Goal: Transaction & Acquisition: Purchase product/service

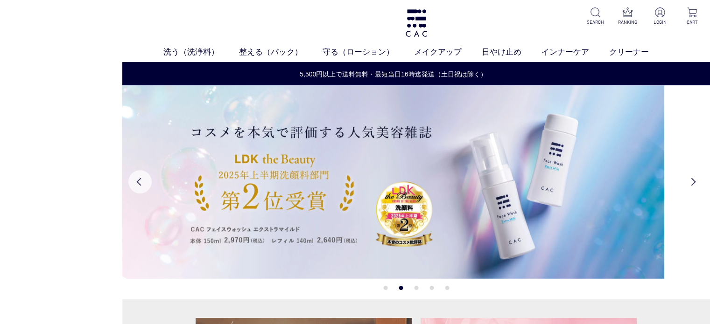
drag, startPoint x: 160, startPoint y: 55, endPoint x: 257, endPoint y: 41, distance: 97.1
click at [0, 0] on headings-map at bounding box center [0, 0] width 0 height 0
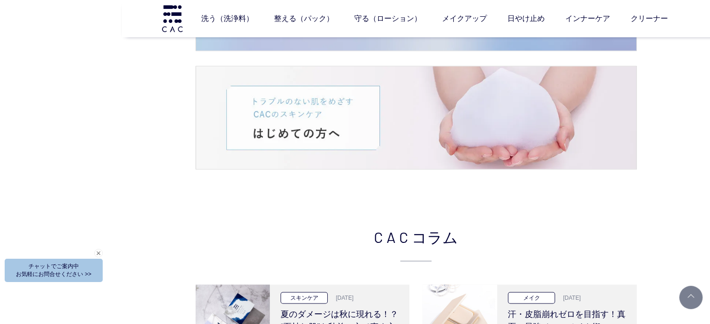
scroll to position [1836, 0]
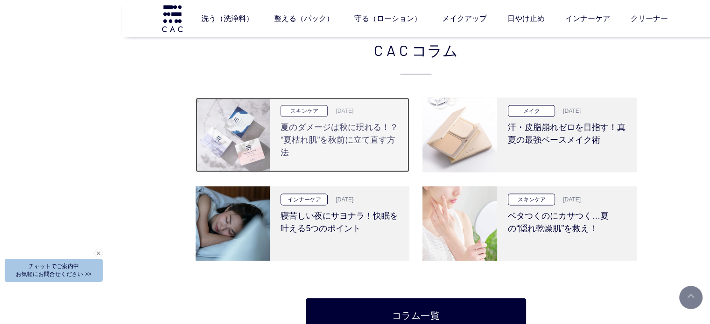
click at [337, 131] on h3 "夏のダメージは秋に現れる！？ “夏枯れ肌”を秋前に立て直す方法" at bounding box center [339, 138] width 118 height 42
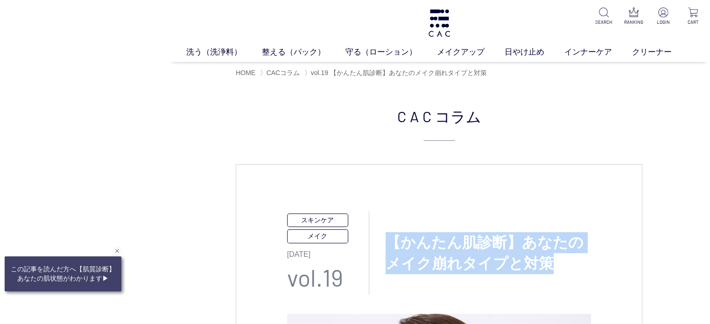
drag, startPoint x: 457, startPoint y: 244, endPoint x: 551, endPoint y: 251, distance: 94.1
click at [547, 256] on h3 "【かんたん肌診断】あなたのメイク崩れタイプと対策" at bounding box center [480, 253] width 222 height 42
copy h3 "【かんたん肌診断】あなたのメイク崩れタイプと対策"
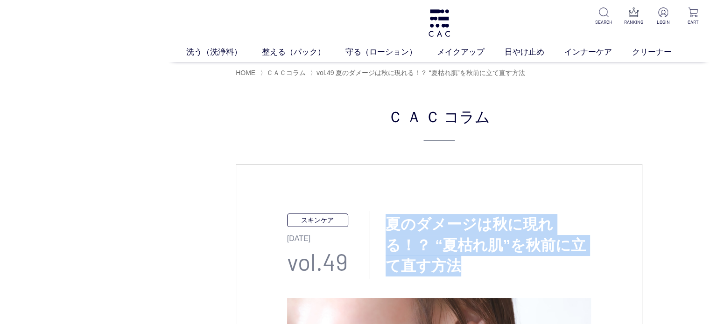
drag, startPoint x: 385, startPoint y: 223, endPoint x: 464, endPoint y: 265, distance: 89.5
click at [464, 265] on h3 "夏のダメージは秋に現れる！？ “夏枯れ肌”を秋前に立て直す方法" at bounding box center [480, 245] width 222 height 63
copy h3 "夏のダメージは秋に現れる！？ “夏枯れ肌”を秋前に立て直す方法"
click at [293, 113] on h2 "ＣＡＣ コラム" at bounding box center [439, 123] width 406 height 36
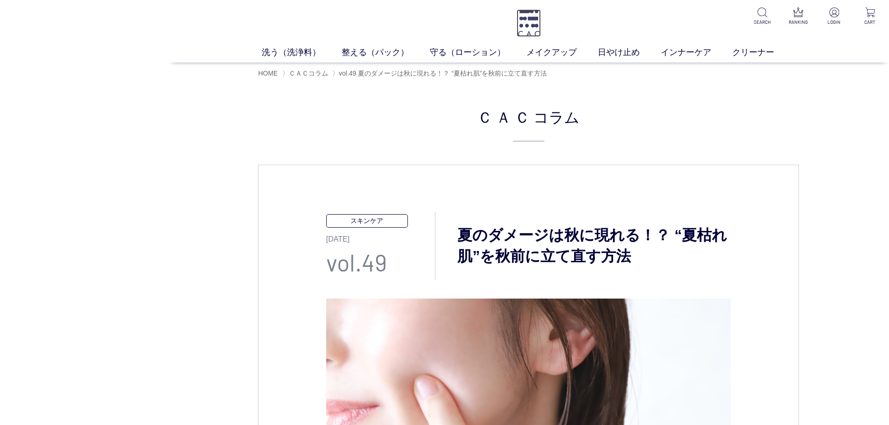
click at [538, 28] on img at bounding box center [528, 23] width 24 height 28
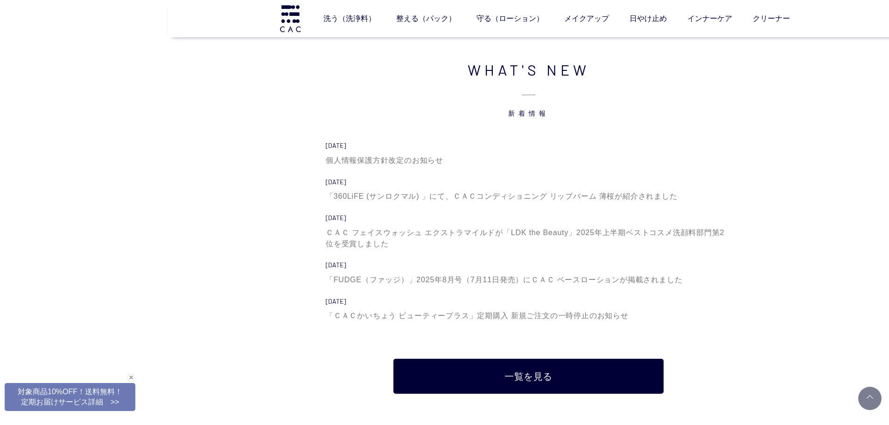
scroll to position [3126, 0]
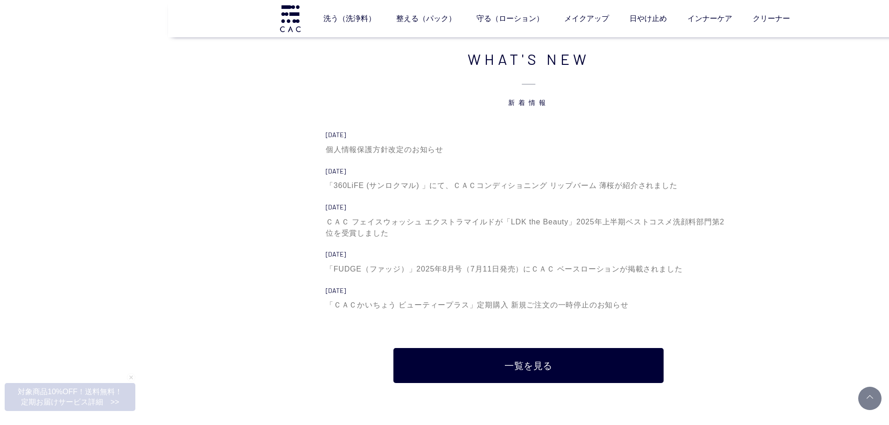
click at [288, 177] on div "WHAT'S NEW 新着情報 [DATE] 個人情報保護方針改定のお知らせ [DATE] 「360LiFE (サンロクマル) 」にて、ＣＡＣコンディショニン…" at bounding box center [528, 215] width 541 height 335
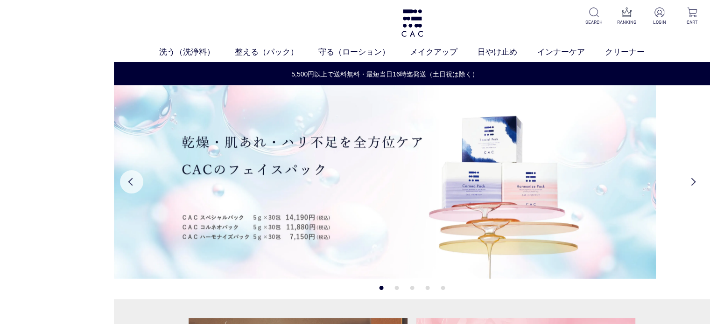
drag, startPoint x: 161, startPoint y: 137, endPoint x: 107, endPoint y: 138, distance: 54.1
click at [0, 0] on headings-map at bounding box center [0, 0] width 0 height 0
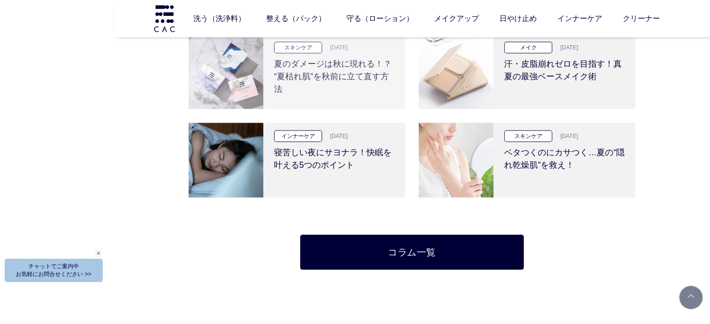
scroll to position [1932, 0]
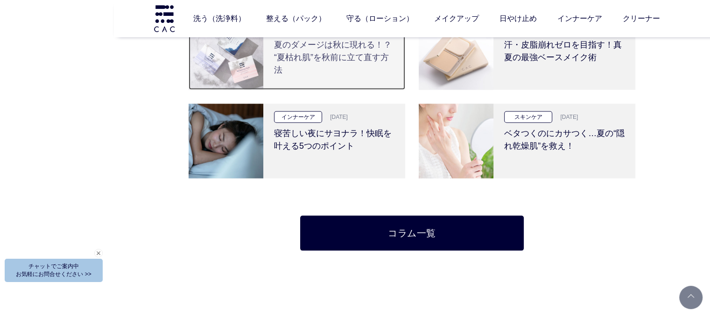
click at [332, 79] on div "スキンケア 2025.09.11 夏のダメージは秋に現れる！？ “夏枯れ肌”を秋前に立て直す方法" at bounding box center [334, 52] width 142 height 75
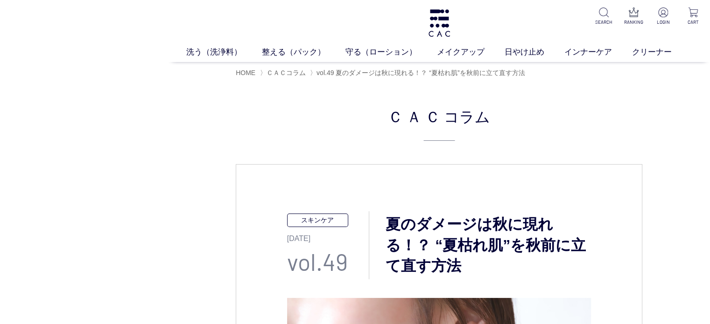
click at [325, 256] on p "vol.49" at bounding box center [328, 261] width 82 height 35
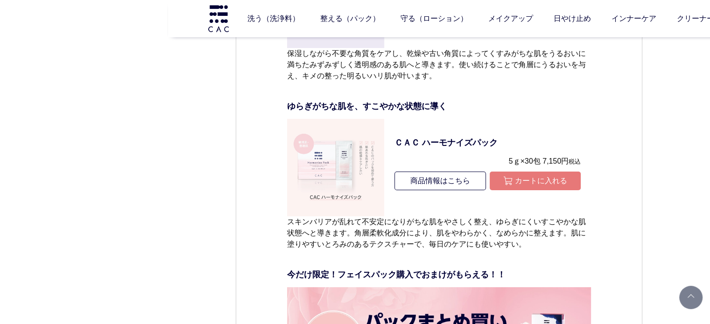
scroll to position [3173, 0]
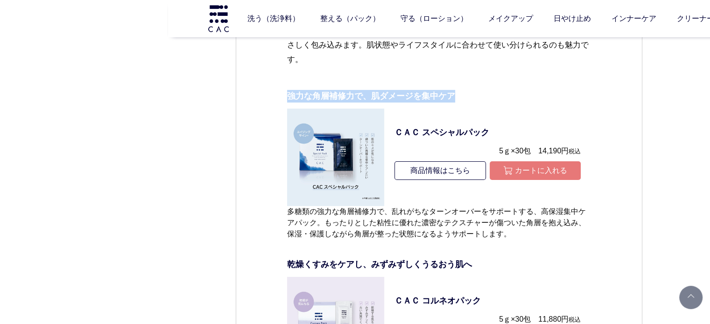
drag, startPoint x: 283, startPoint y: 95, endPoint x: 450, endPoint y: 97, distance: 166.6
copy p "強力な角層補修力で、肌ダメージを集中ケア"
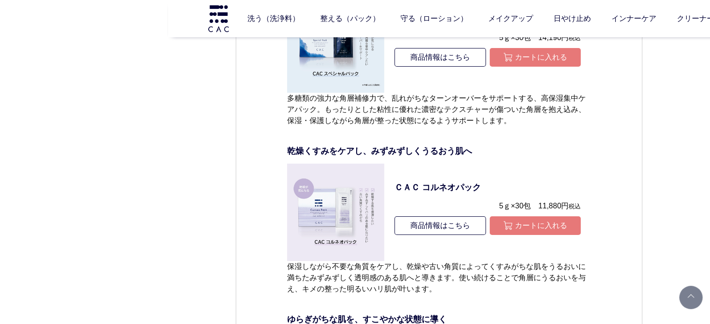
scroll to position [3219, 0]
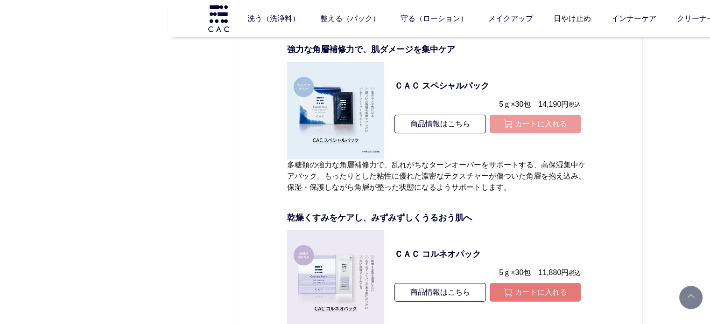
click at [529, 116] on button "カートに入れる" at bounding box center [534, 124] width 91 height 19
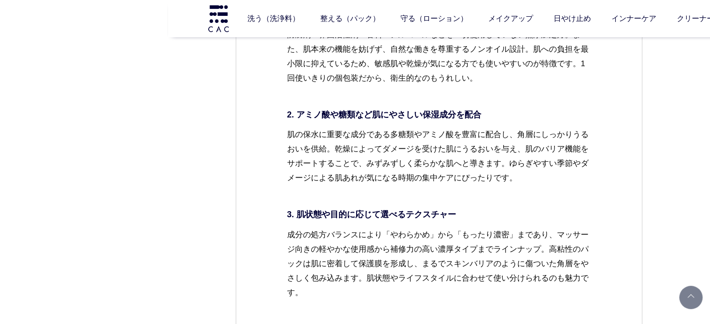
click at [325, 143] on p "肌の保水に重要な成分である多糖類やアミノ酸を豊富に配合し、角層にしっかりうるおいを供給。乾燥によってダメージを受けた肌にうるおいを与え、肌のバリア機能をサポー…" at bounding box center [439, 163] width 304 height 73
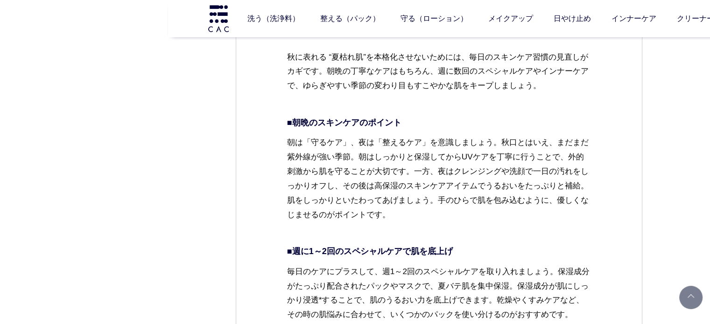
scroll to position [2193, 0]
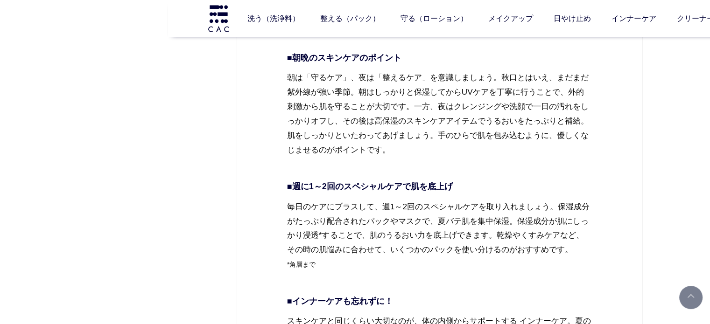
drag, startPoint x: 497, startPoint y: 171, endPoint x: 452, endPoint y: 168, distance: 45.8
click at [497, 171] on p "朝は「守るケア」、夜は「整えるケア」を意識しましょう。秋口とはいえ、まだまだ紫外線が強い季節。朝はしっかりと保湿してからUVケアを丁寧に行うことで、外的刺激か…" at bounding box center [439, 121] width 304 height 102
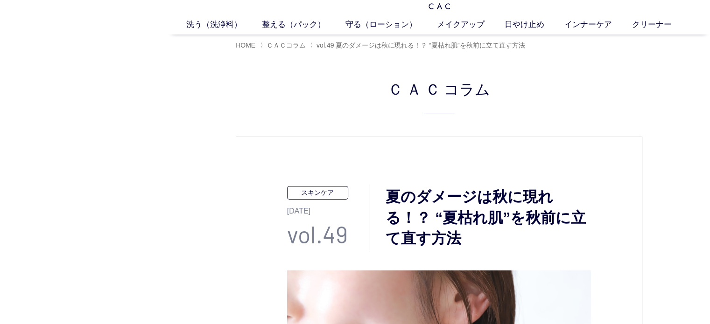
scroll to position [0, 0]
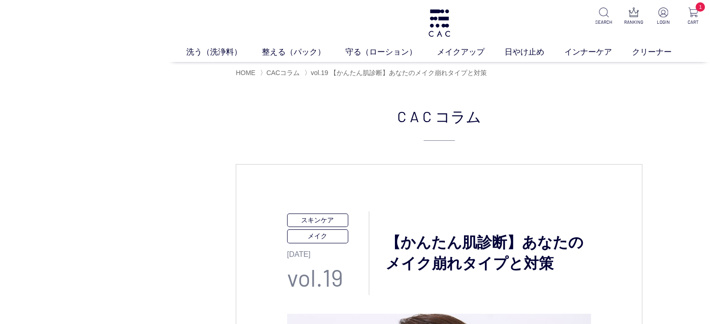
click at [347, 122] on h2 "CAC コラム" at bounding box center [439, 123] width 406 height 36
click at [339, 118] on h2 "CAC コラム" at bounding box center [439, 123] width 406 height 36
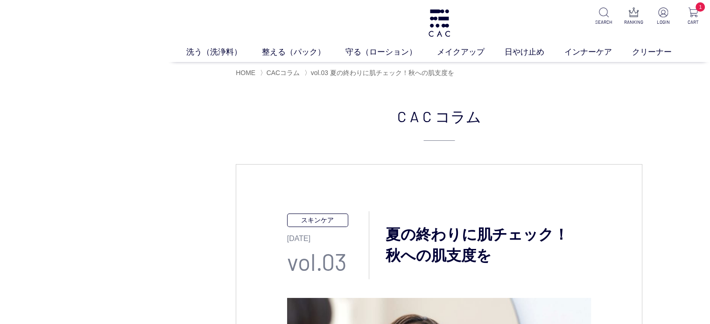
drag, startPoint x: 380, startPoint y: 230, endPoint x: 502, endPoint y: 253, distance: 123.8
click at [502, 253] on h3 "夏の終わりに肌チェック！ 秋への肌支度を" at bounding box center [480, 245] width 222 height 42
copy h3 "夏の終わりに肌チェック！ 秋への肌支度を"
click at [444, 26] on img at bounding box center [439, 23] width 24 height 28
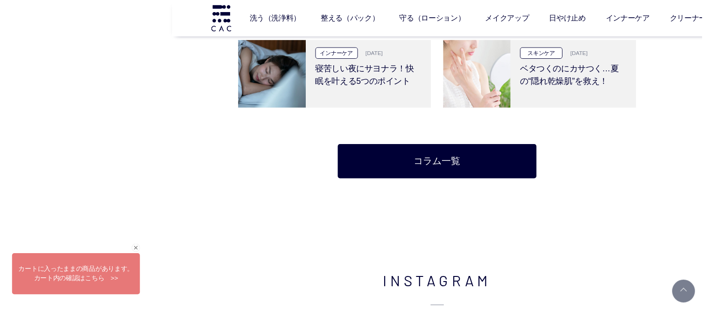
scroll to position [2177, 0]
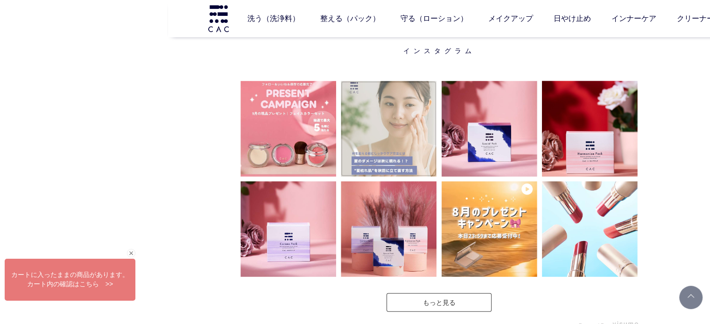
click at [391, 121] on img at bounding box center [389, 129] width 96 height 96
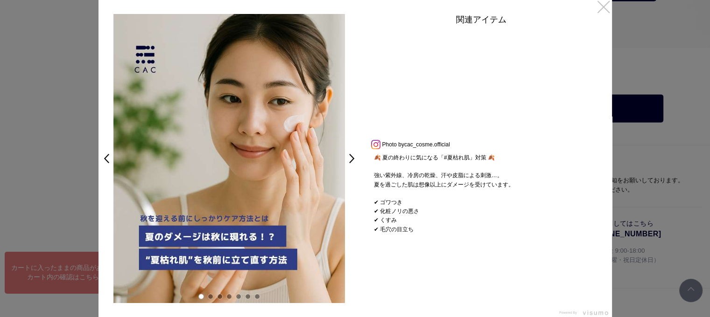
click at [607, 12] on link "×" at bounding box center [603, 6] width 17 height 17
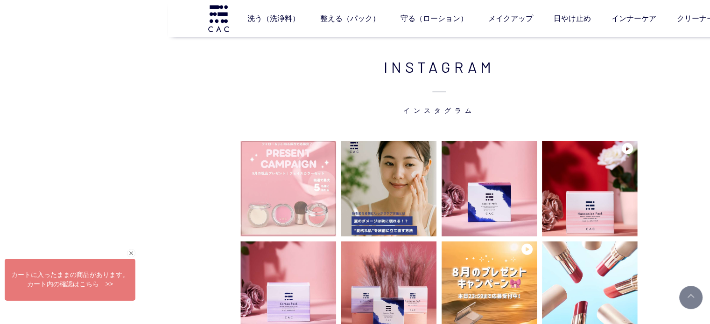
click at [270, 179] on img at bounding box center [288, 189] width 96 height 96
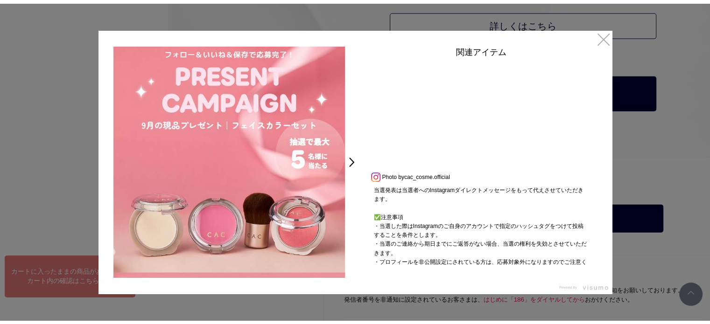
scroll to position [321, 0]
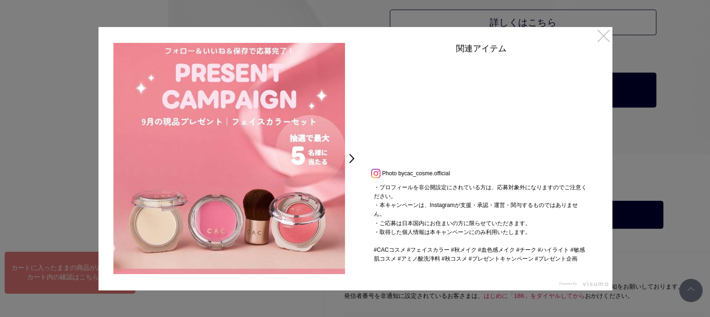
click at [603, 39] on link "×" at bounding box center [603, 35] width 17 height 17
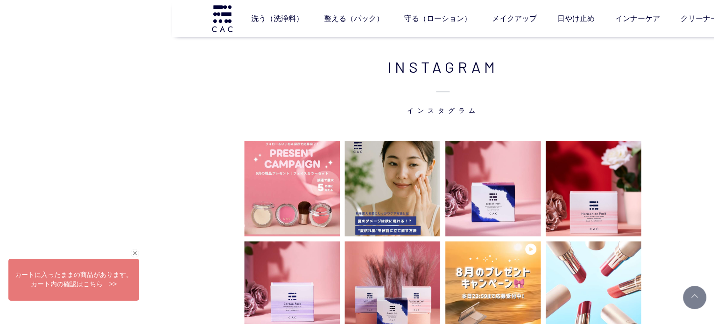
scroll to position [2117, 0]
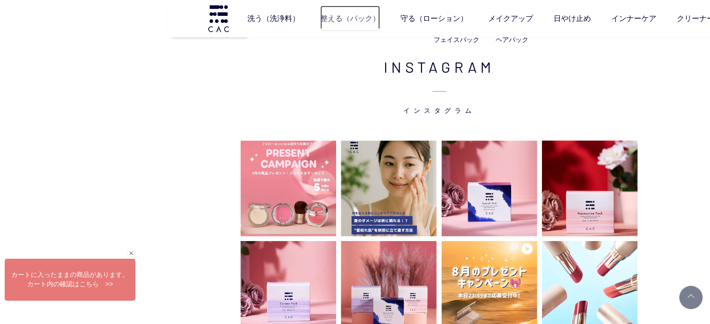
click at [368, 21] on link "整える（パック）" at bounding box center [350, 19] width 60 height 26
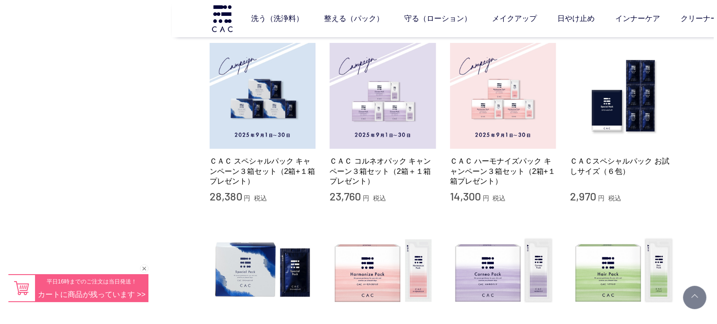
scroll to position [187, 0]
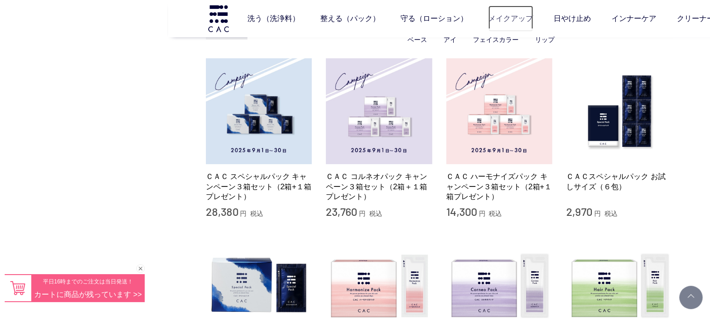
click at [518, 24] on link "メイクアップ" at bounding box center [510, 19] width 45 height 26
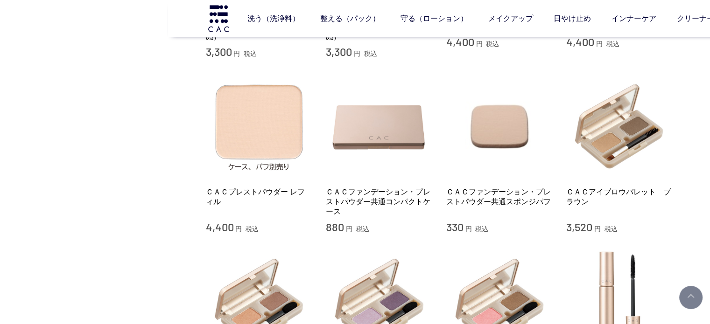
scroll to position [513, 0]
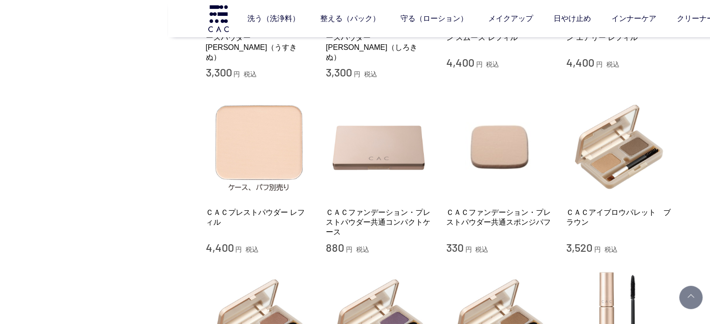
drag, startPoint x: 383, startPoint y: 82, endPoint x: 385, endPoint y: 67, distance: 15.2
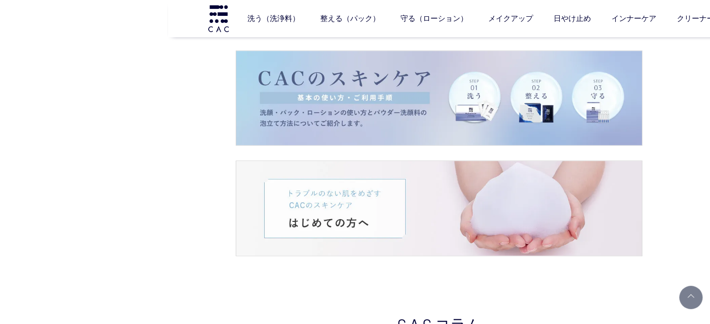
scroll to position [1574, 0]
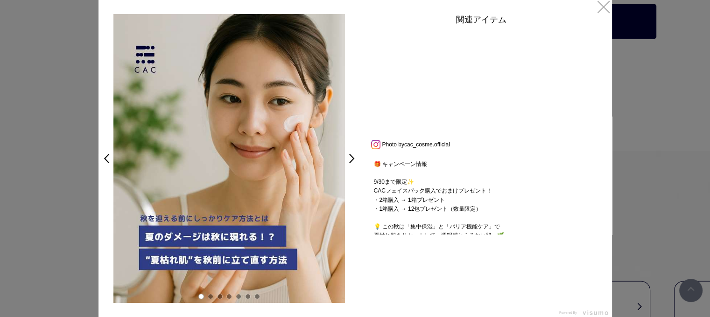
scroll to position [402, 0]
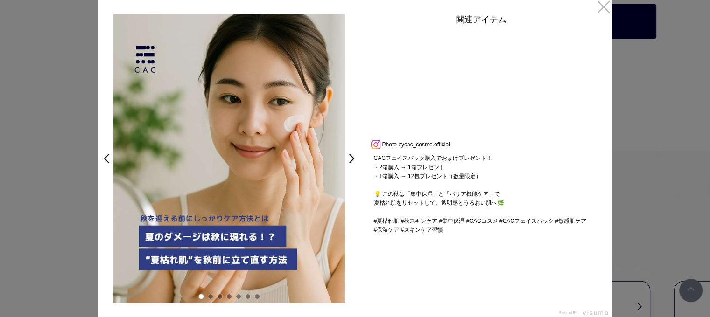
click at [593, 14] on div "関連アイテム" at bounding box center [480, 21] width 233 height 15
click at [597, 14] on link "×" at bounding box center [603, 6] width 17 height 17
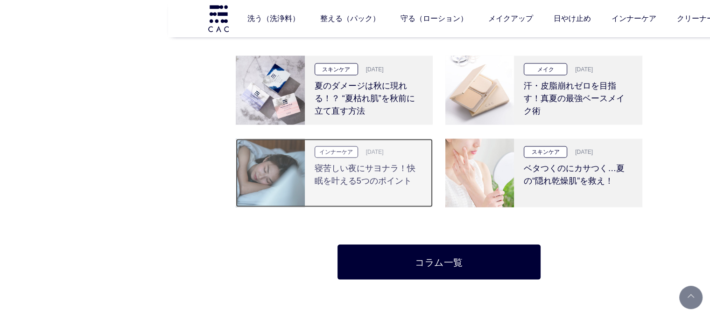
scroll to position [1532, 0]
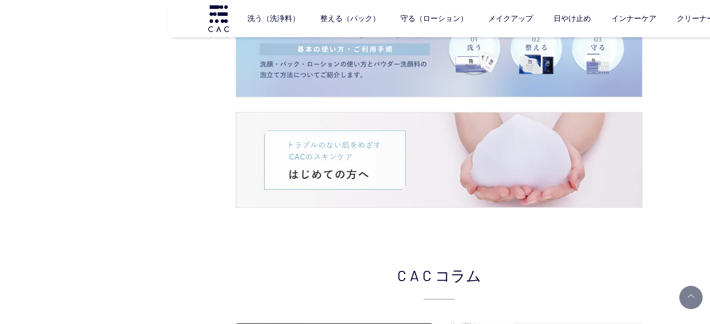
scroll to position [1472, 0]
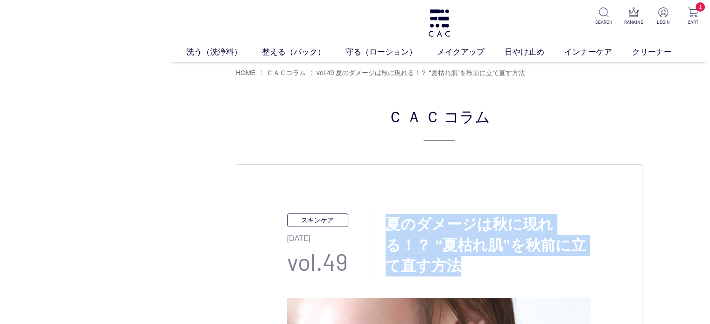
drag, startPoint x: 386, startPoint y: 220, endPoint x: 464, endPoint y: 261, distance: 88.7
click at [464, 261] on h3 "夏のダメージは秋に現れる！？ “夏枯れ肌”を秋前に立て直す方法" at bounding box center [480, 245] width 222 height 63
copy h3 "夏のダメージは秋に現れる！？ “夏枯れ肌”を秋前に立て直す方法"
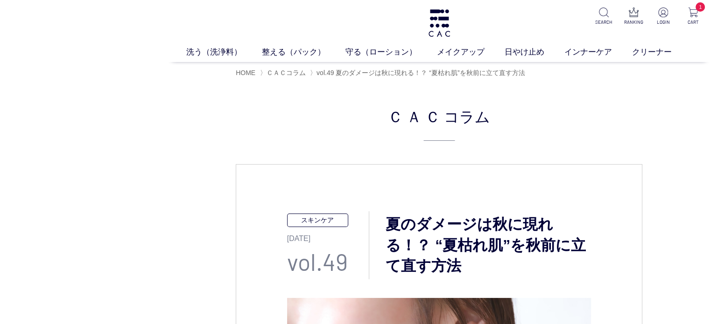
drag, startPoint x: 551, startPoint y: 166, endPoint x: 547, endPoint y: 176, distance: 11.1
click at [245, 44] on div "洗う（洗浄料） 液体洗浄料 パウダー洗浄料 泡洗顔料 グッズ 整える（パック） フェイスパック ヘアパック 守る（ローション） 保湿化粧水 柔軟化粧水 美容液…" at bounding box center [439, 31] width 542 height 62
click at [211, 61] on ul "洗う（洗浄料） 液体洗浄料 パウダー洗浄料 泡洗顔料 グッズ 整える（パック） フェイスパック ヘアパック 守る（ローション） 保湿化粧水 柔軟化粧水 美容液…" at bounding box center [439, 54] width 542 height 16
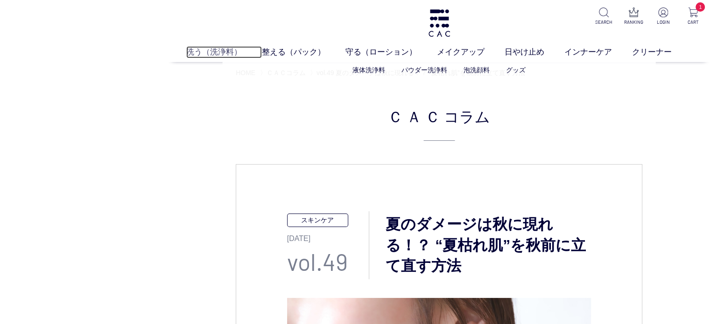
click at [211, 46] on link "洗う（洗浄料）" at bounding box center [224, 52] width 76 height 12
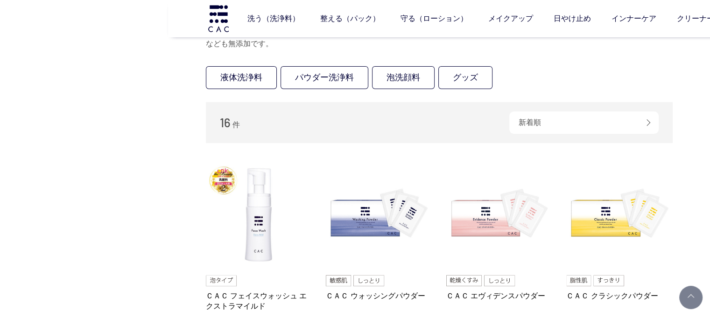
scroll to position [93, 0]
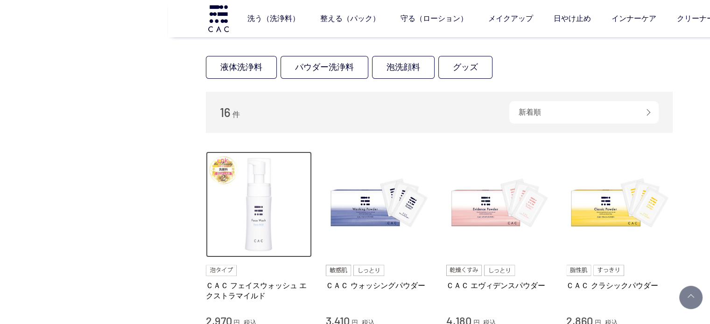
click at [277, 235] on img at bounding box center [259, 205] width 106 height 106
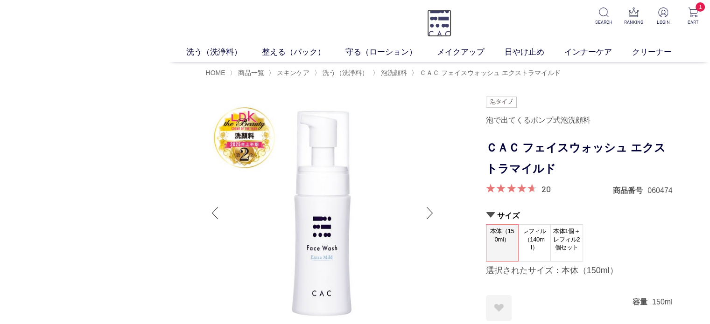
click at [436, 23] on img at bounding box center [439, 23] width 24 height 28
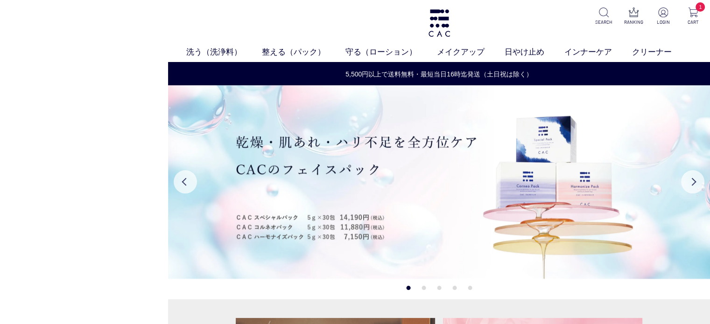
click at [0, 0] on headings-map at bounding box center [0, 0] width 0 height 0
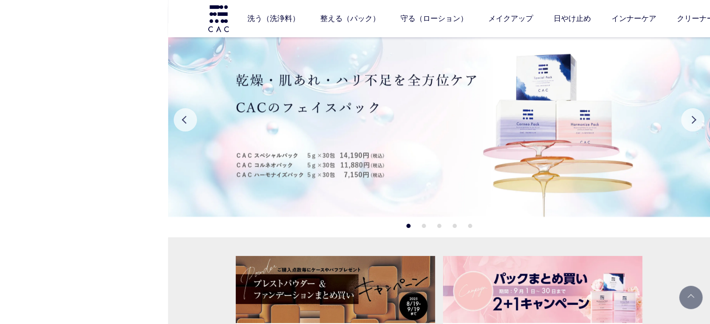
scroll to position [1779, 0]
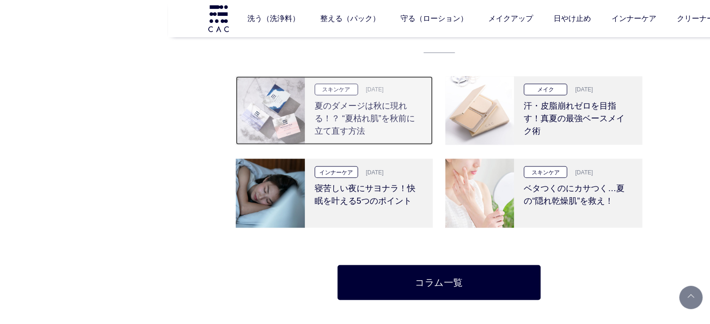
click at [337, 142] on div "スキンケア 2025.09.11 夏のダメージは秋に現れる！？ “夏枯れ肌”を秋前に立て直す方法" at bounding box center [369, 111] width 128 height 69
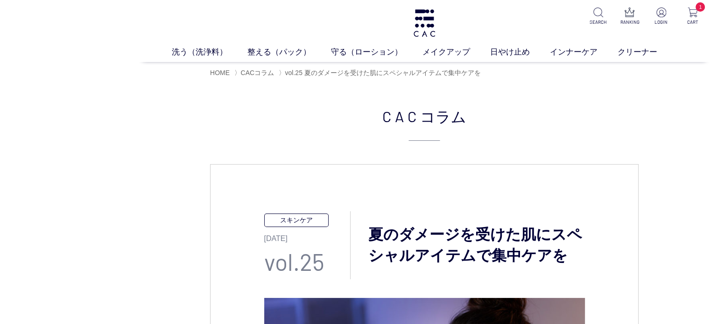
drag, startPoint x: 161, startPoint y: 189, endPoint x: 132, endPoint y: 188, distance: 29.4
click at [0, 0] on headings-map at bounding box center [0, 0] width 0 height 0
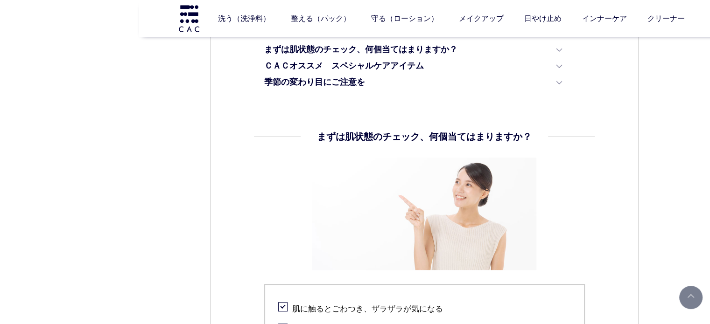
scroll to position [467, 0]
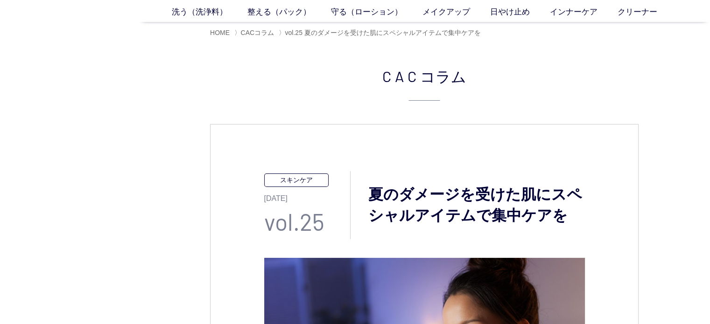
scroll to position [0, 0]
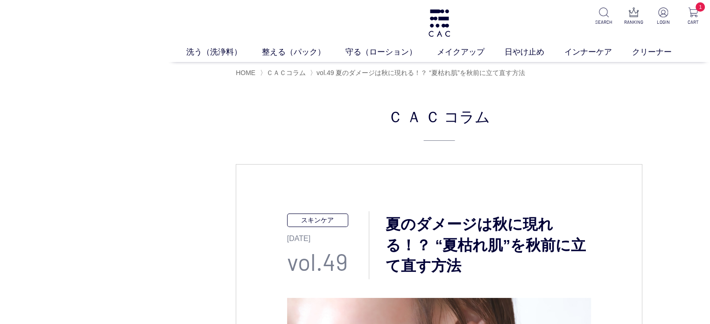
drag, startPoint x: 271, startPoint y: 110, endPoint x: 225, endPoint y: 126, distance: 48.3
click at [270, 110] on h2 "ＣＡＣ コラム" at bounding box center [439, 123] width 406 height 36
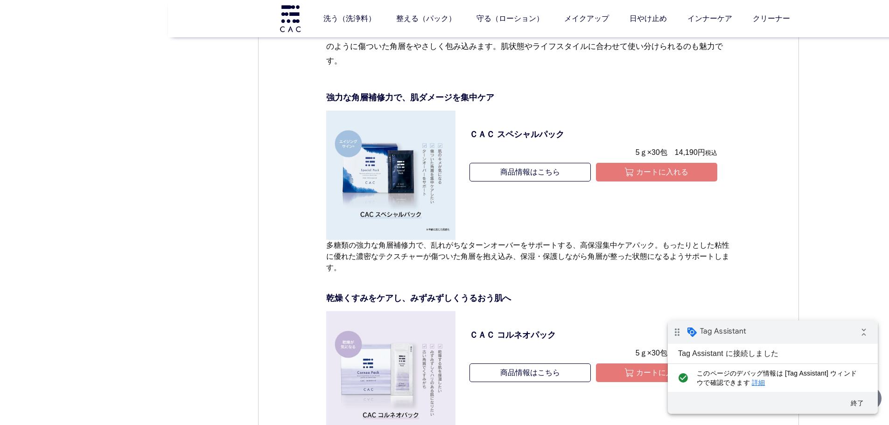
scroll to position [3126, 0]
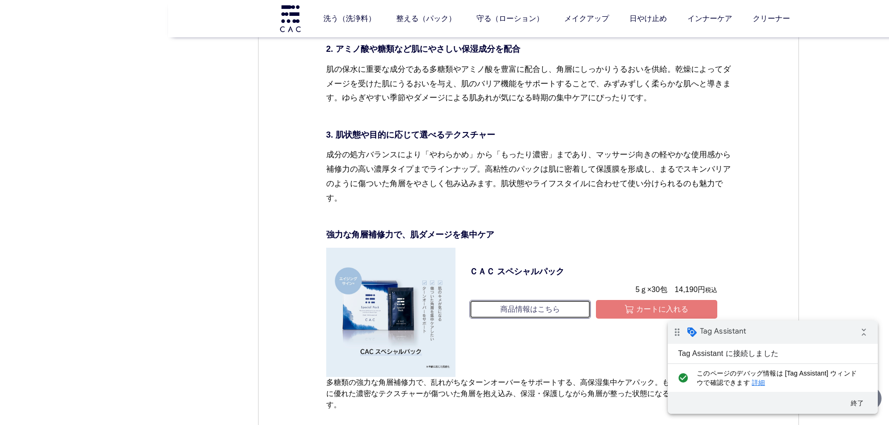
drag, startPoint x: 520, startPoint y: 326, endPoint x: 525, endPoint y: 320, distance: 8.6
click at [520, 319] on link "商品情報はこちら" at bounding box center [529, 309] width 121 height 19
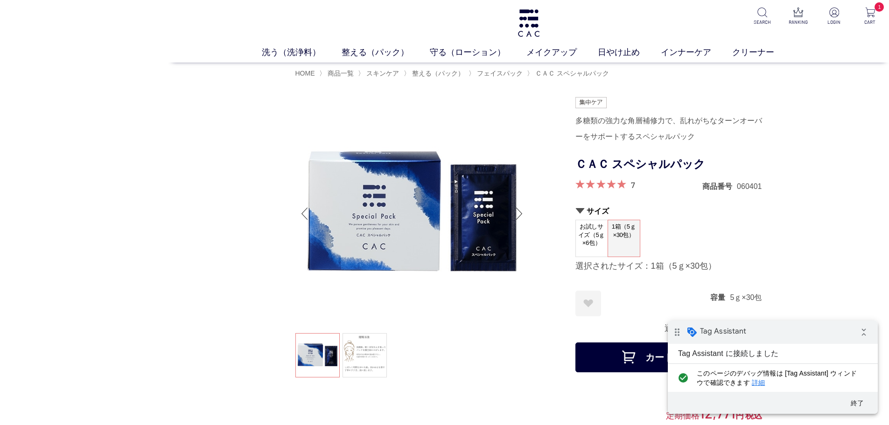
click at [705, 254] on div "お試しサイズ（5ｇ×6包） 1箱（5ｇ×30包）" at bounding box center [668, 238] width 187 height 37
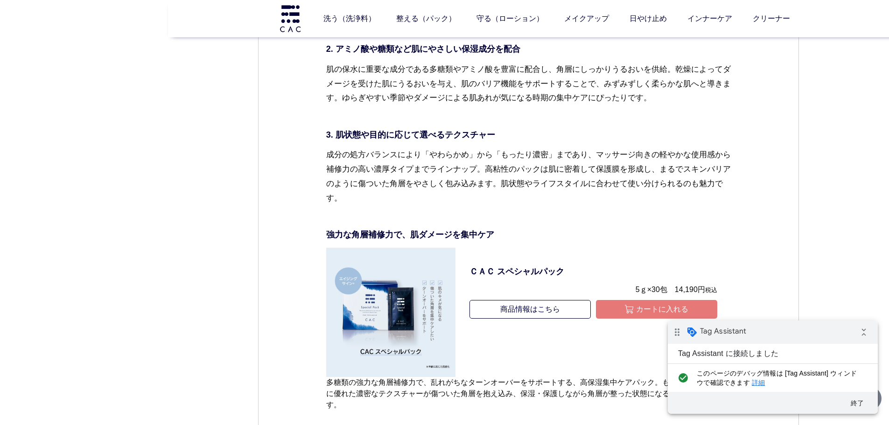
scroll to position [3219, 0]
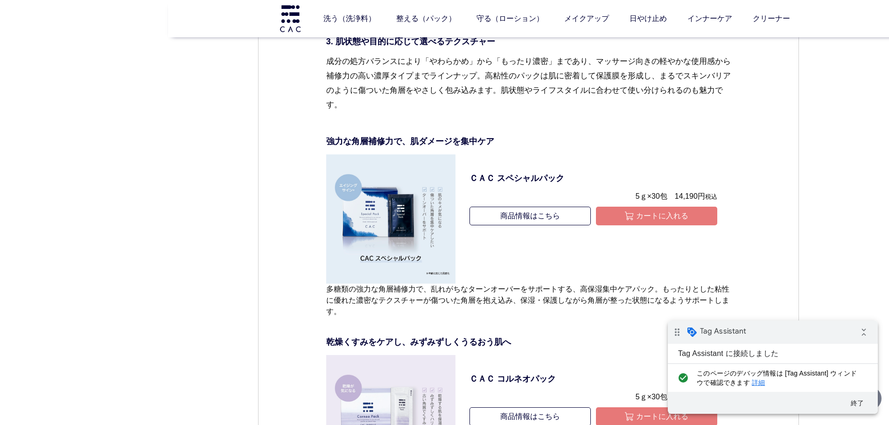
click at [568, 177] on dl "ＣＡＣ スペシャルパック 5ｇ×30包　14,190円 税込 商品情報はこちら カートに入れる" at bounding box center [592, 219] width 275 height 130
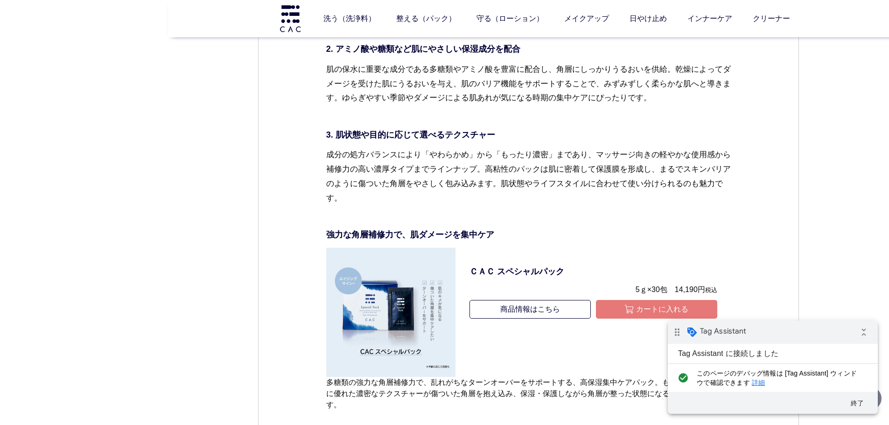
drag, startPoint x: 1531, startPoint y: 736, endPoint x: 863, endPoint y: 412, distance: 742.4
click at [863, 412] on div "終了" at bounding box center [773, 403] width 210 height 22
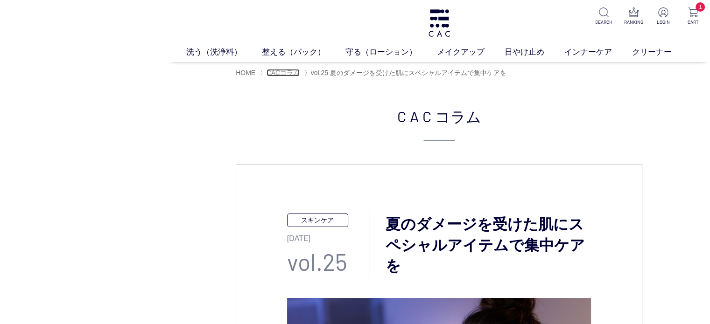
click at [292, 73] on span "CACコラム" at bounding box center [283, 72] width 34 height 7
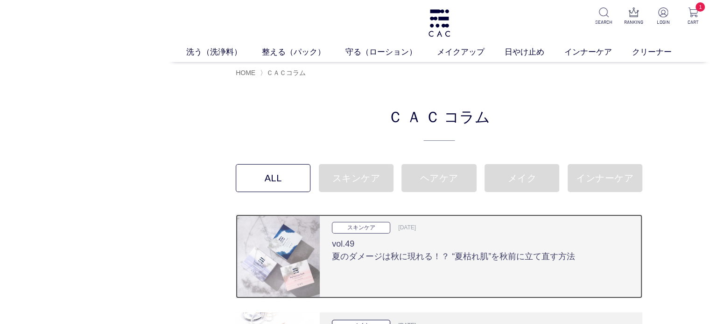
click at [394, 271] on div "スキンケア 2025.09.11 vol.49 夏のダメージは秋に現れる！？ “夏枯れ肌”を秋前に立て直す方法" at bounding box center [481, 257] width 322 height 84
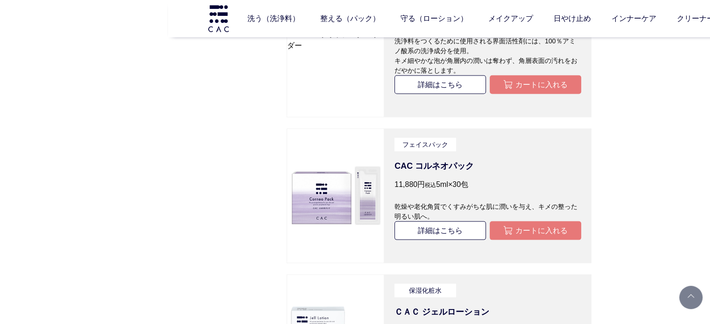
scroll to position [1726, 0]
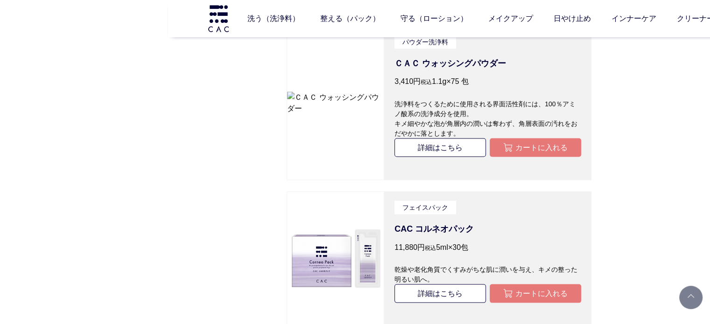
scroll to position [1680, 0]
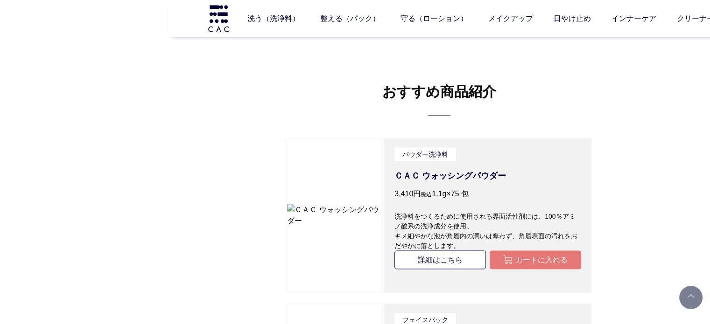
drag, startPoint x: 360, startPoint y: 10, endPoint x: 548, endPoint y: 68, distance: 196.6
drag, startPoint x: 474, startPoint y: 154, endPoint x: 460, endPoint y: 160, distance: 15.7
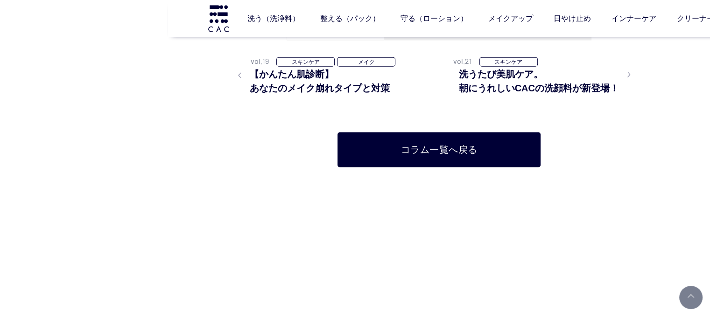
scroll to position [2146, 0]
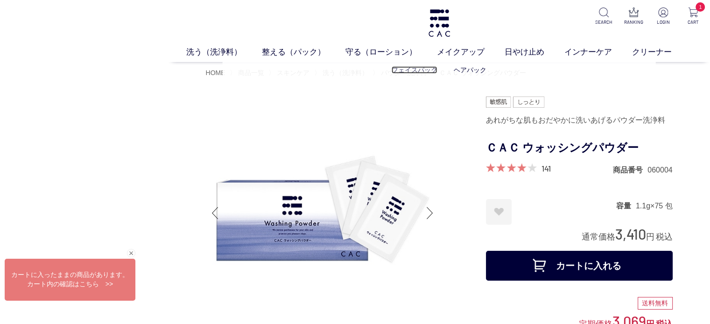
click at [412, 70] on link "フェイスパック" at bounding box center [414, 69] width 46 height 7
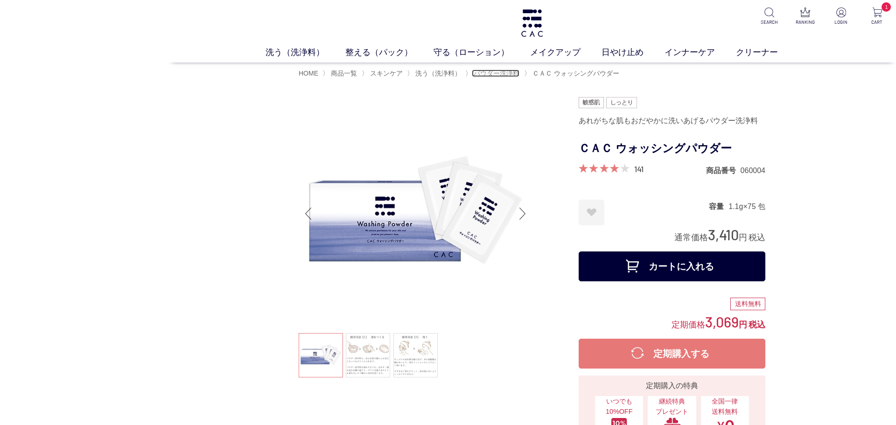
click at [478, 71] on span "パウダー洗浄料" at bounding box center [497, 73] width 46 height 7
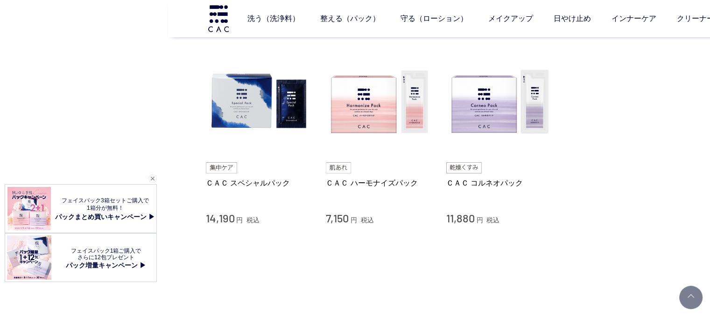
scroll to position [140, 0]
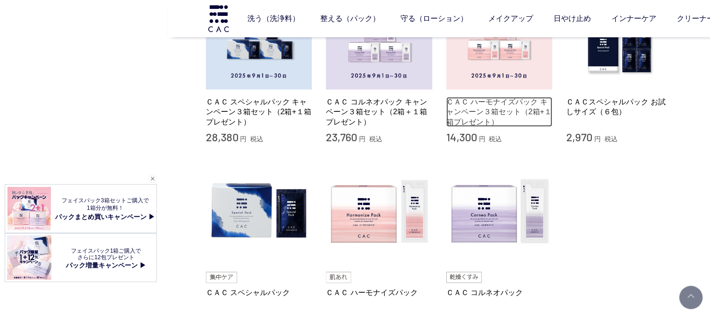
click at [491, 113] on link "ＣＡＣ ハーモナイズパック キャンペーン３箱セット（2箱+１箱プレゼント）" at bounding box center [499, 112] width 106 height 30
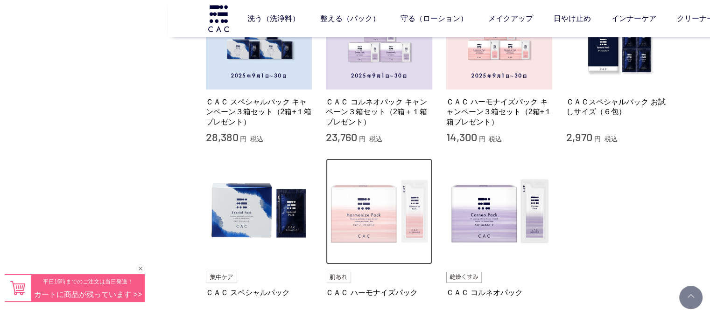
click at [386, 231] on img at bounding box center [379, 212] width 106 height 106
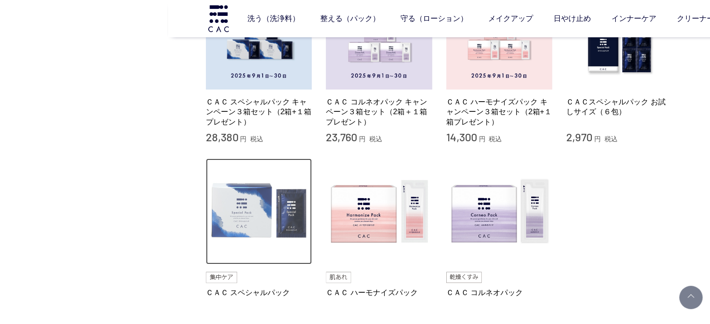
click at [248, 228] on img at bounding box center [259, 212] width 106 height 106
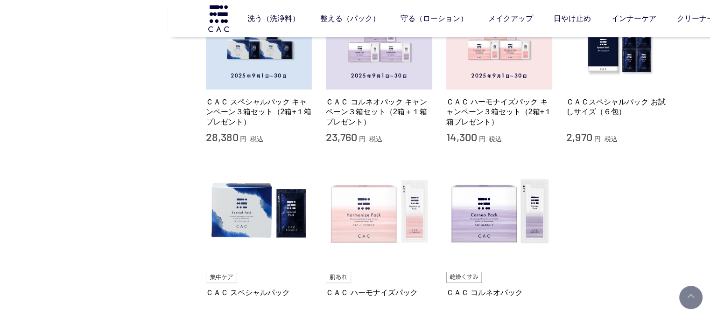
scroll to position [93, 0]
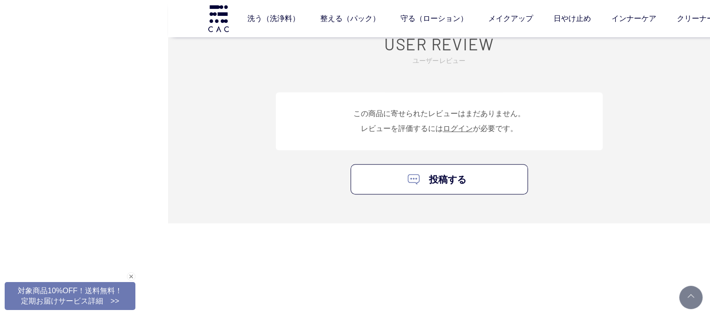
scroll to position [4479, 0]
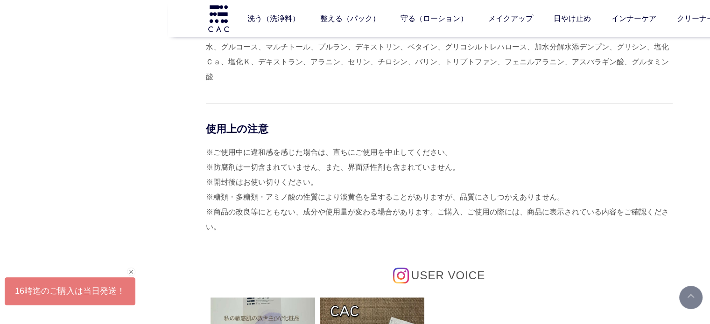
scroll to position [3779, 0]
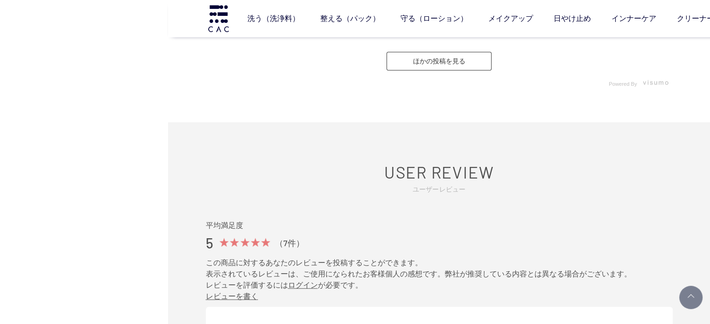
scroll to position [4386, 0]
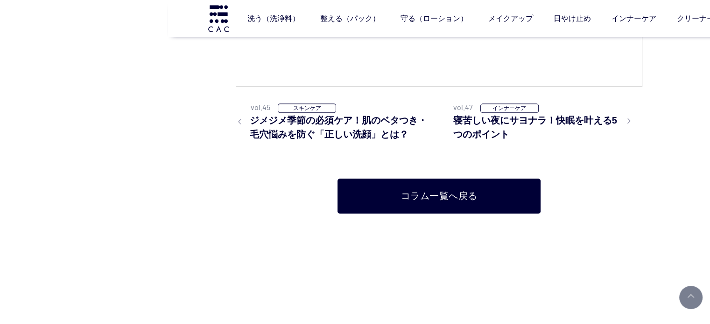
scroll to position [4619, 0]
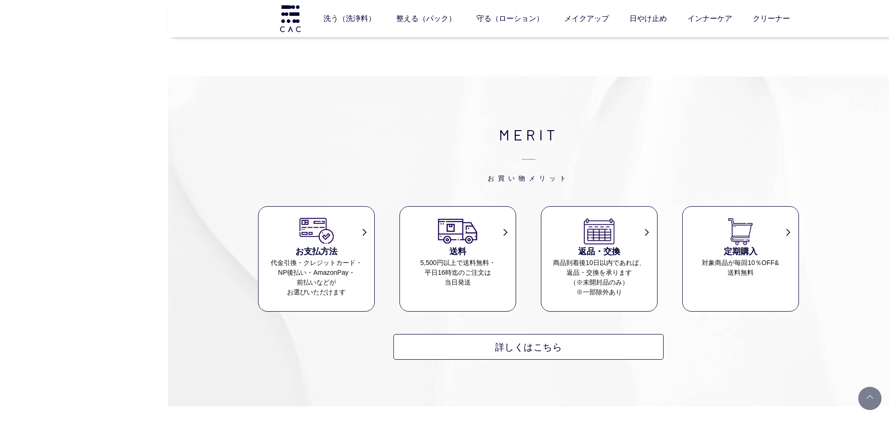
scroll to position [93, 0]
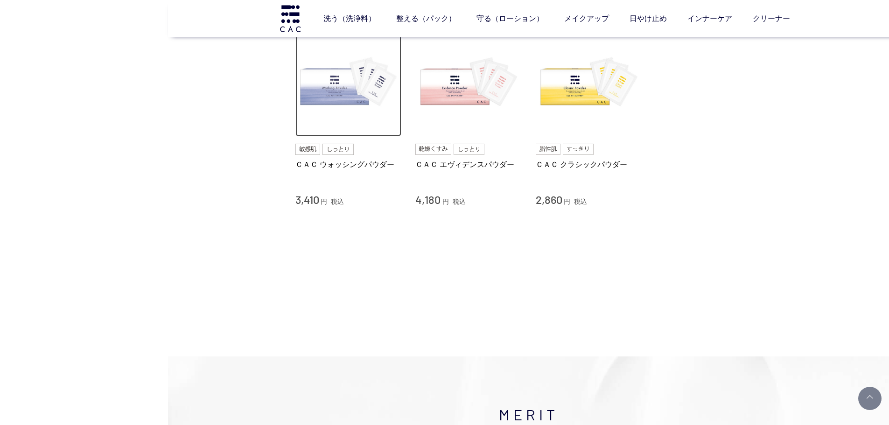
click at [346, 111] on img at bounding box center [348, 83] width 106 height 106
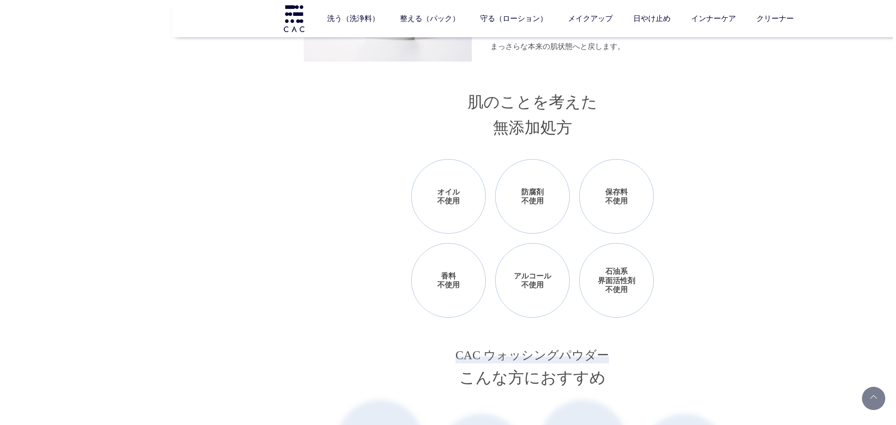
scroll to position [793, 0]
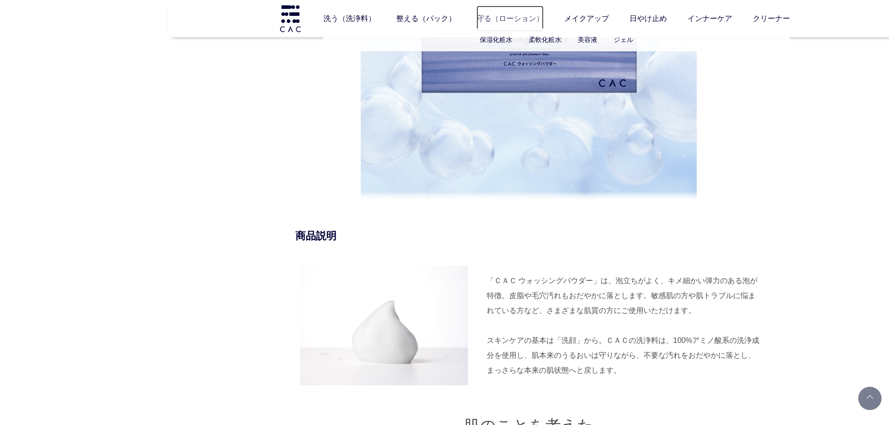
click at [502, 15] on link "守る（ローション）" at bounding box center [509, 19] width 67 height 26
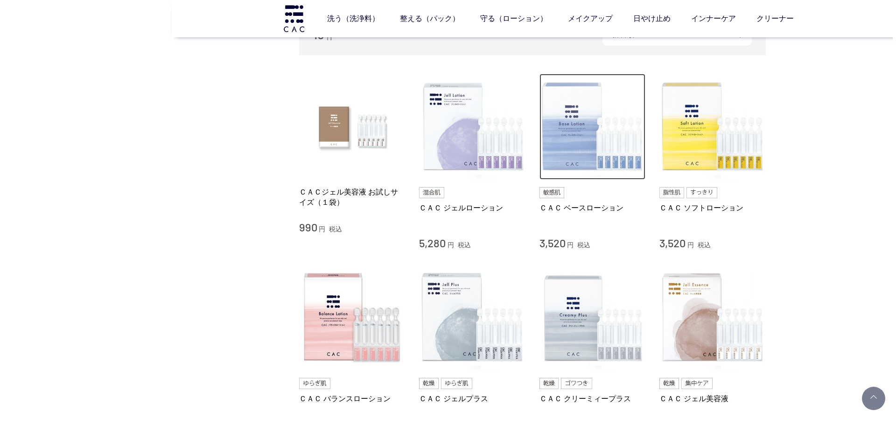
scroll to position [140, 0]
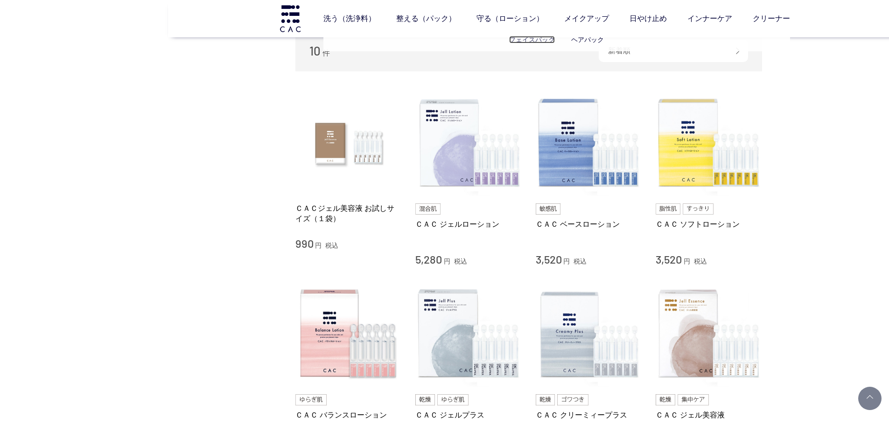
click at [514, 37] on link "フェイスパック" at bounding box center [532, 39] width 46 height 7
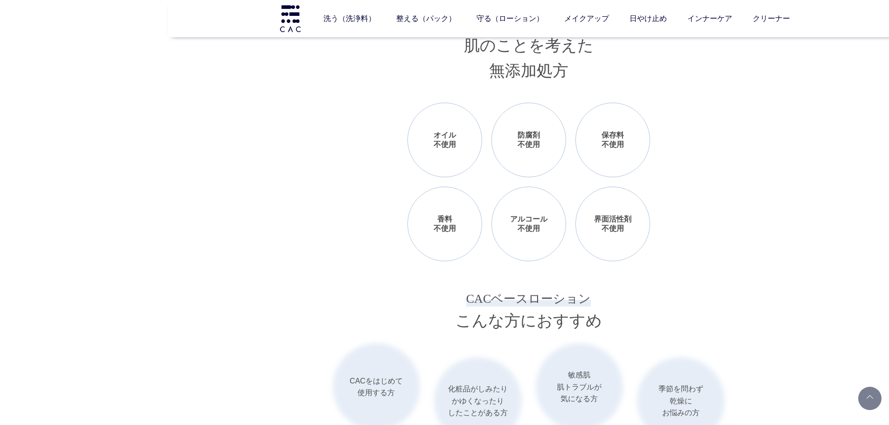
scroll to position [1073, 0]
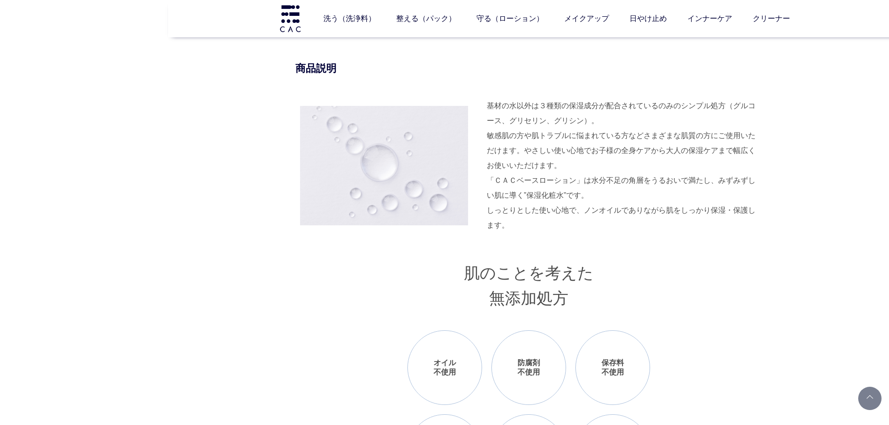
scroll to position [1026, 0]
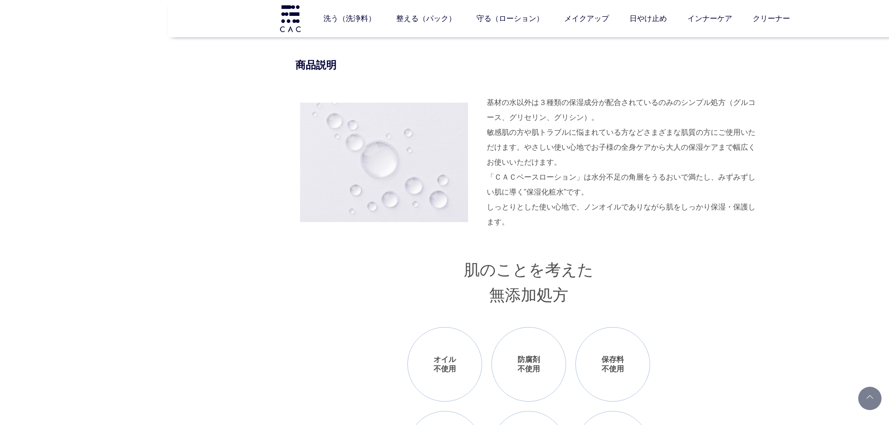
click at [548, 246] on div "商品説明 基材の水以外は３種類の保湿成分が配合されているのみのシンプル処方（グルコース、グリセリン、グリシン）。 敏感肌の方や肌トラブルに悩まれている方などさ…" at bounding box center [528, 383] width 467 height 650
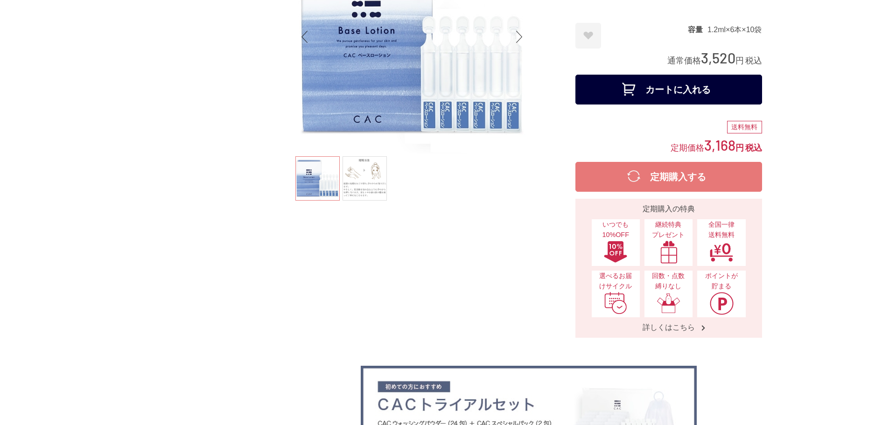
scroll to position [0, 0]
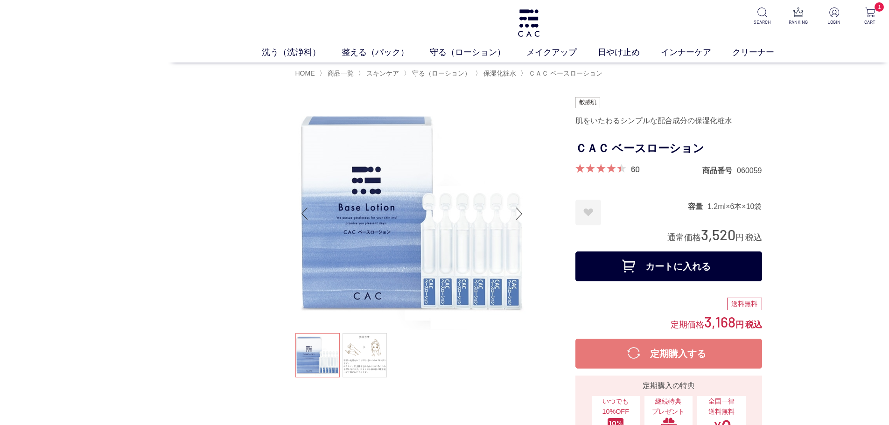
drag, startPoint x: 510, startPoint y: 63, endPoint x: 472, endPoint y: 56, distance: 39.4
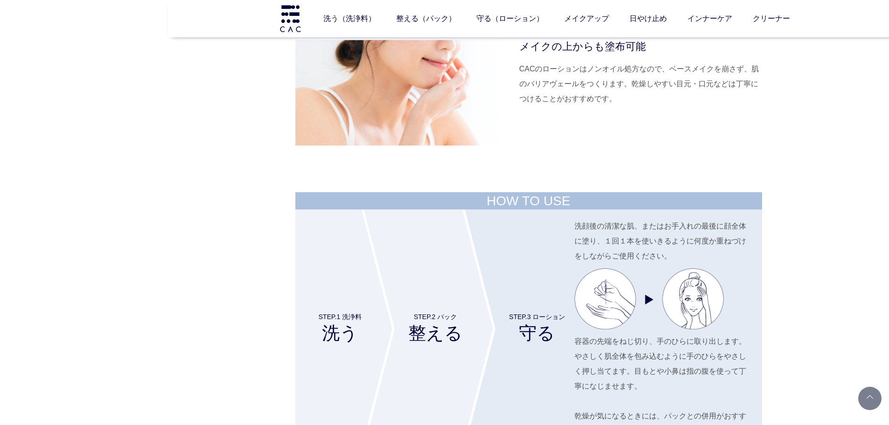
scroll to position [3593, 0]
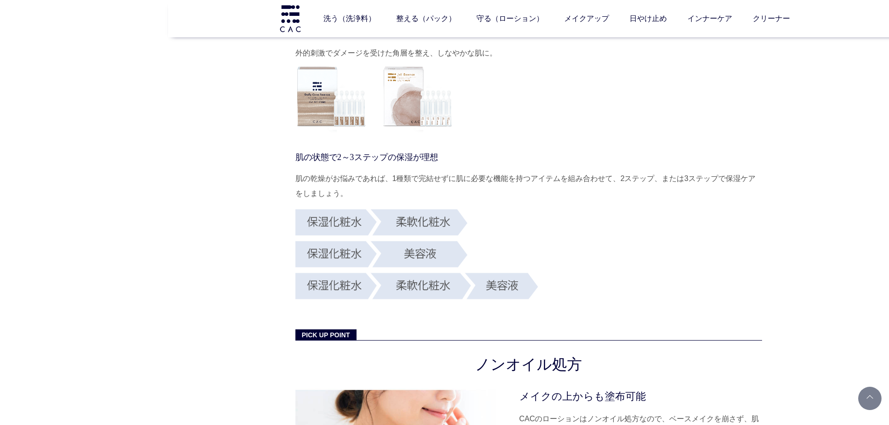
scroll to position [3266, 0]
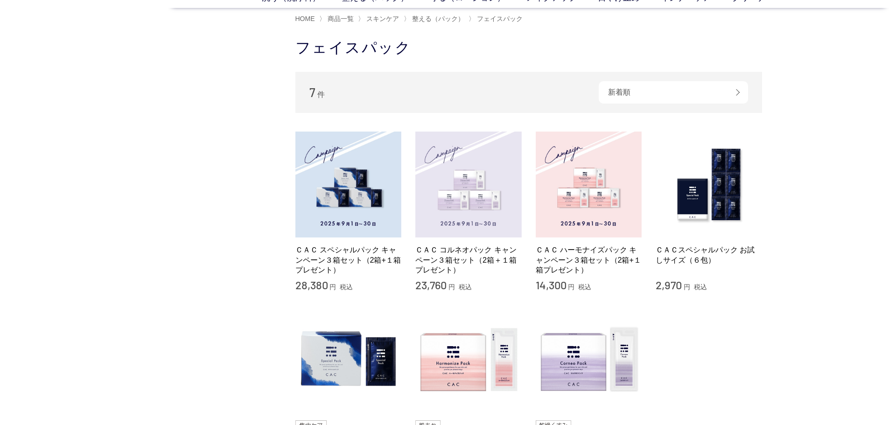
scroll to position [140, 0]
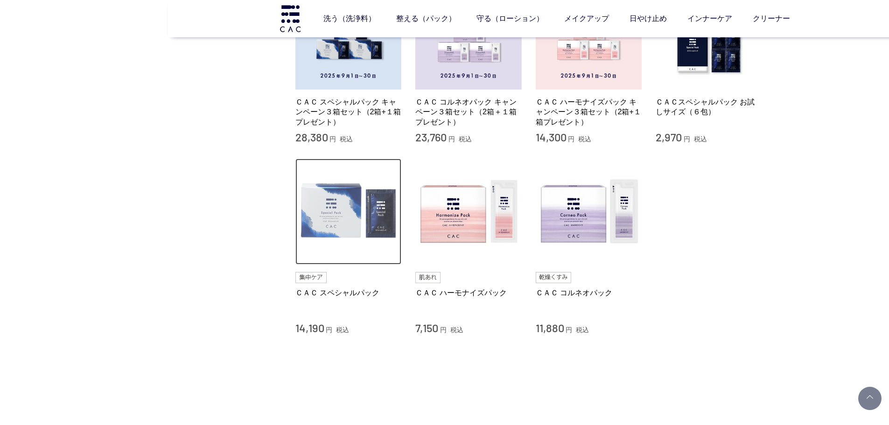
click at [345, 237] on img at bounding box center [348, 212] width 106 height 106
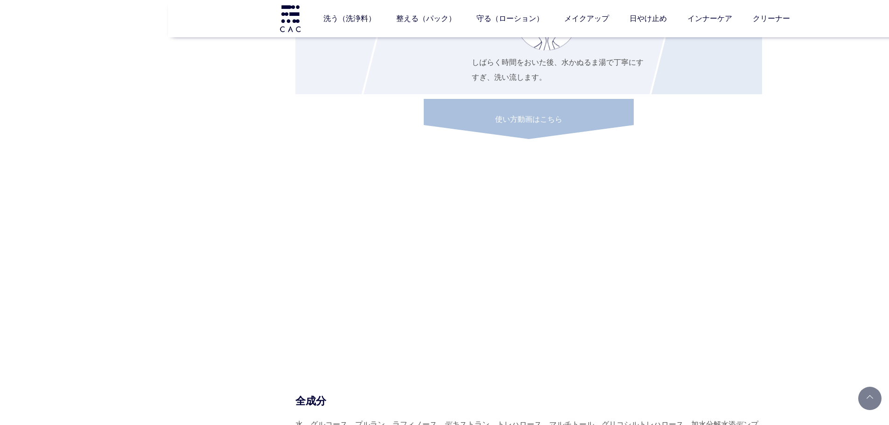
scroll to position [3733, 0]
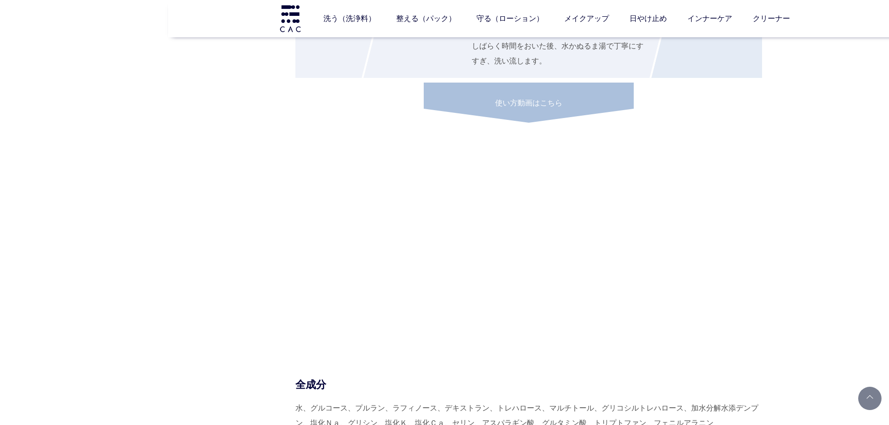
click at [295, 312] on div "HOW TO USE STEP.1 洗浄料 洗う STEP.2 パック 整える 洗顔後、軽く水気をふき取って、パックを顔全体に伸ばします。 気になる部分に重ね…" at bounding box center [528, 384] width 467 height 1007
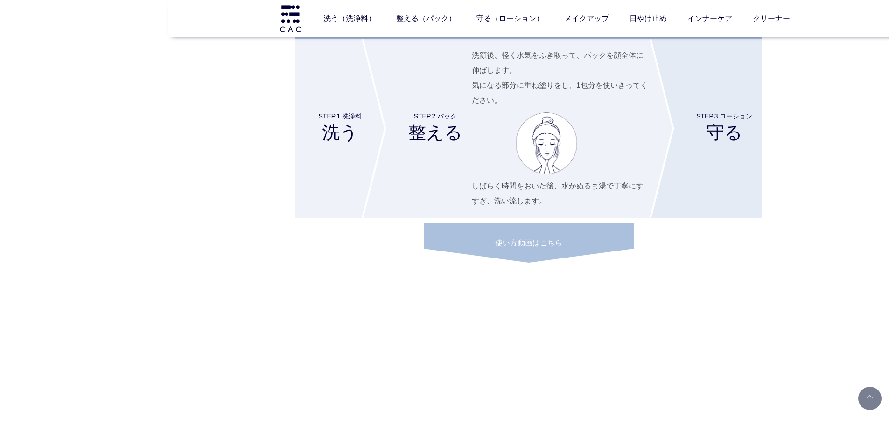
scroll to position [3546, 0]
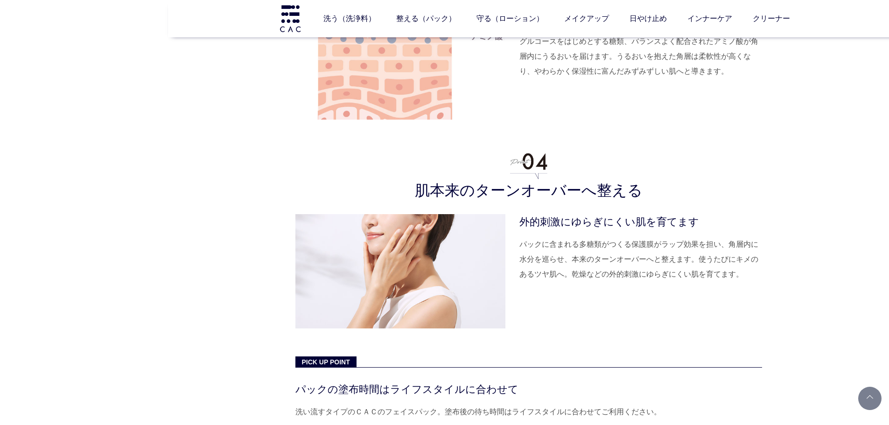
scroll to position [2566, 0]
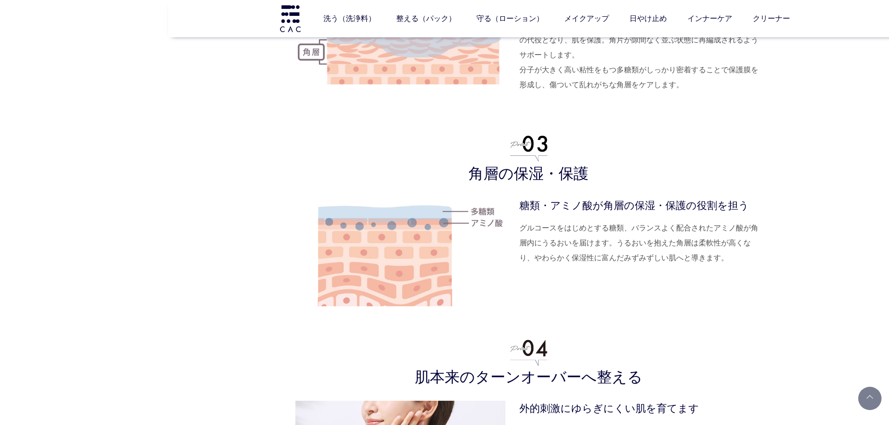
click at [736, 305] on dl "糖類・アミノ酸が角層の保湿・保護の役割を担う グルコースをはじめとする糖類、バランスよく配合されたアミノ酸が角層内にうるおいを届けます。うるおいを抱えた角層は…" at bounding box center [640, 255] width 243 height 114
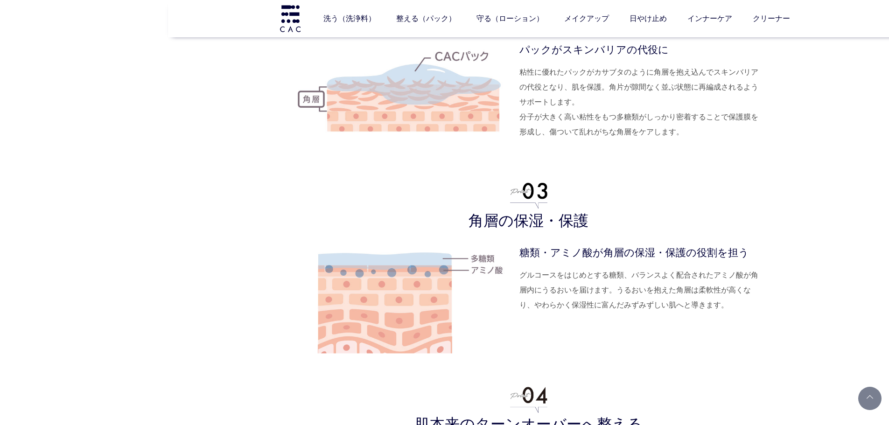
scroll to position [2519, 0]
click at [602, 278] on dd "グルコースをはじめとする糖類、バランスよく配合されたアミノ酸が角層内にうるおいを届けます。うるおいを抱えた角層は柔軟性が高くなり、やわらかく保湿性に富んだみず…" at bounding box center [640, 289] width 243 height 45
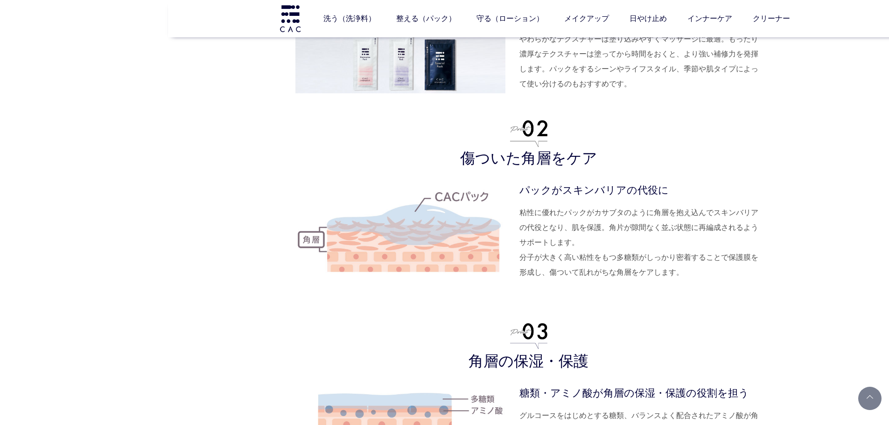
scroll to position [2240, 0]
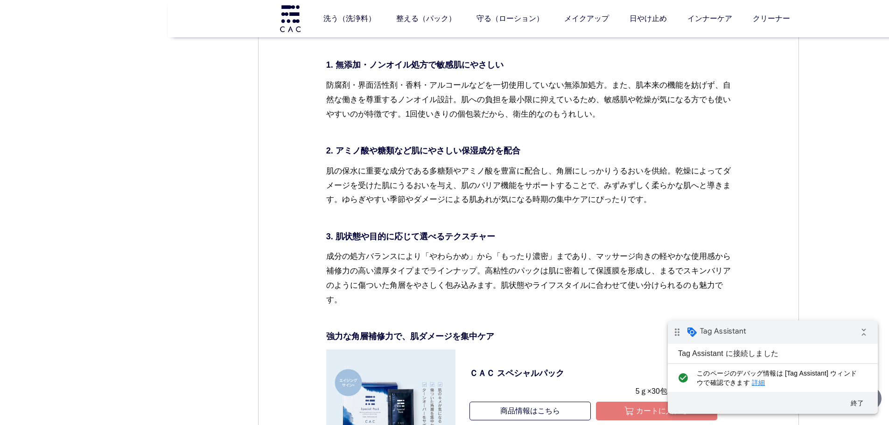
scroll to position [3266, 0]
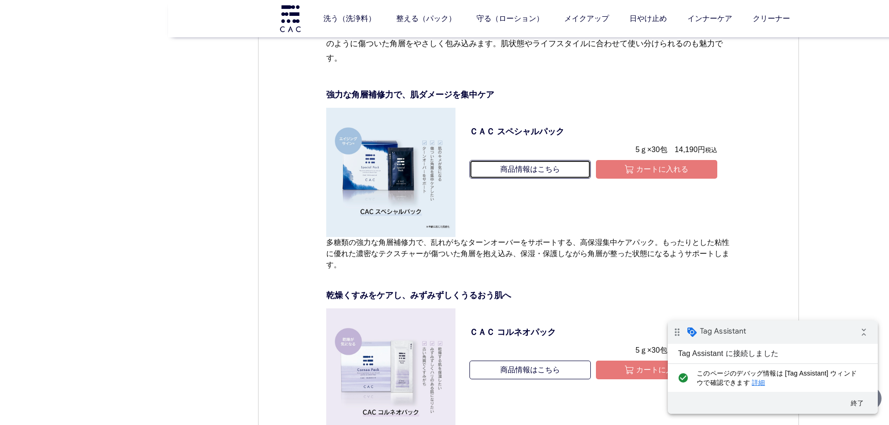
drag, startPoint x: 519, startPoint y: 182, endPoint x: 517, endPoint y: 163, distance: 19.2
click at [519, 179] on link "商品情報はこちら" at bounding box center [529, 169] width 121 height 19
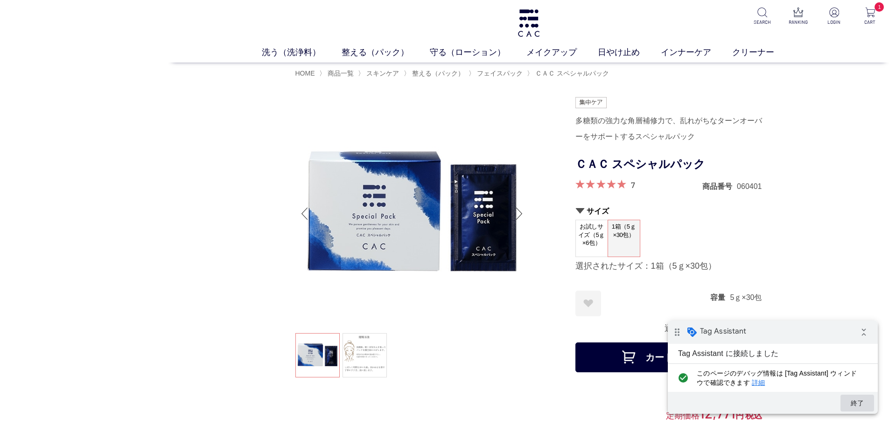
click at [868, 398] on button "終了" at bounding box center [857, 403] width 34 height 17
